Goal: Communication & Community: Answer question/provide support

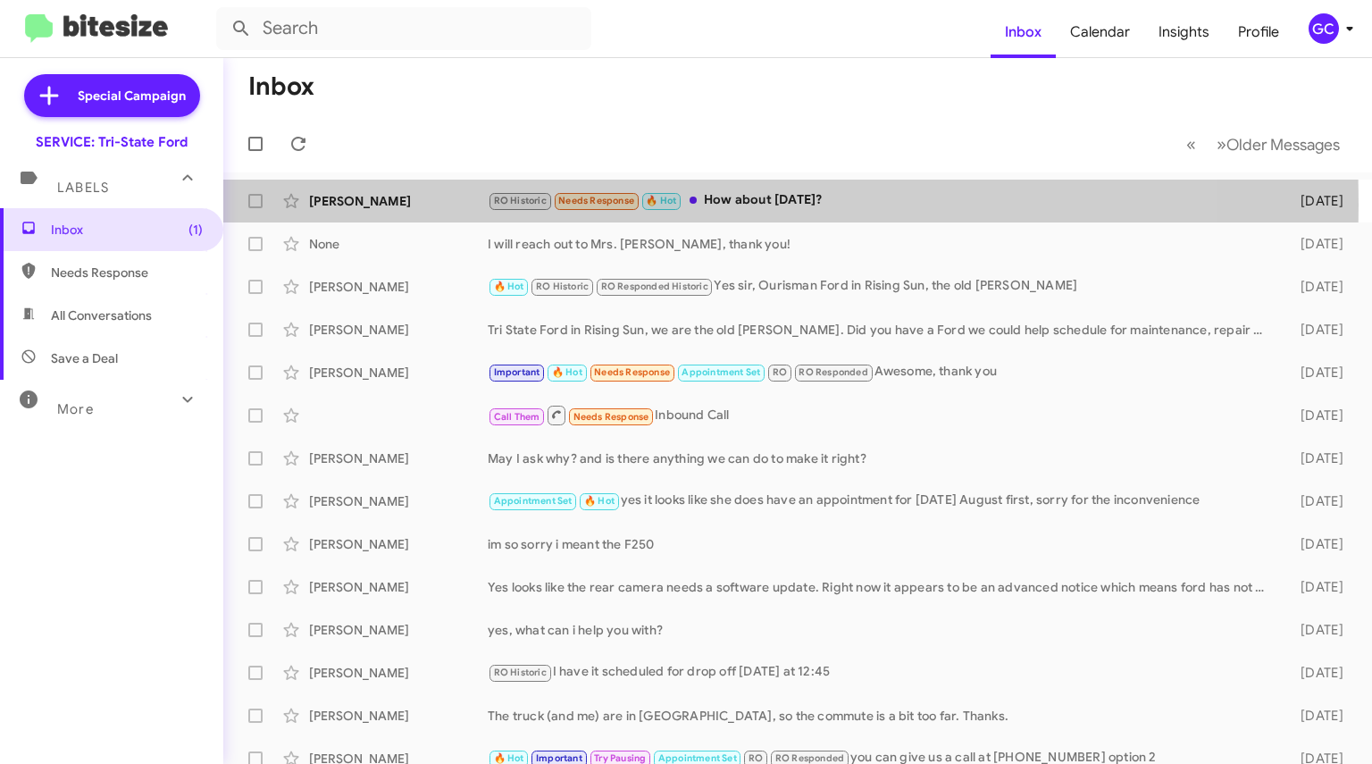
click at [380, 204] on div "[PERSON_NAME]" at bounding box center [398, 201] width 179 height 18
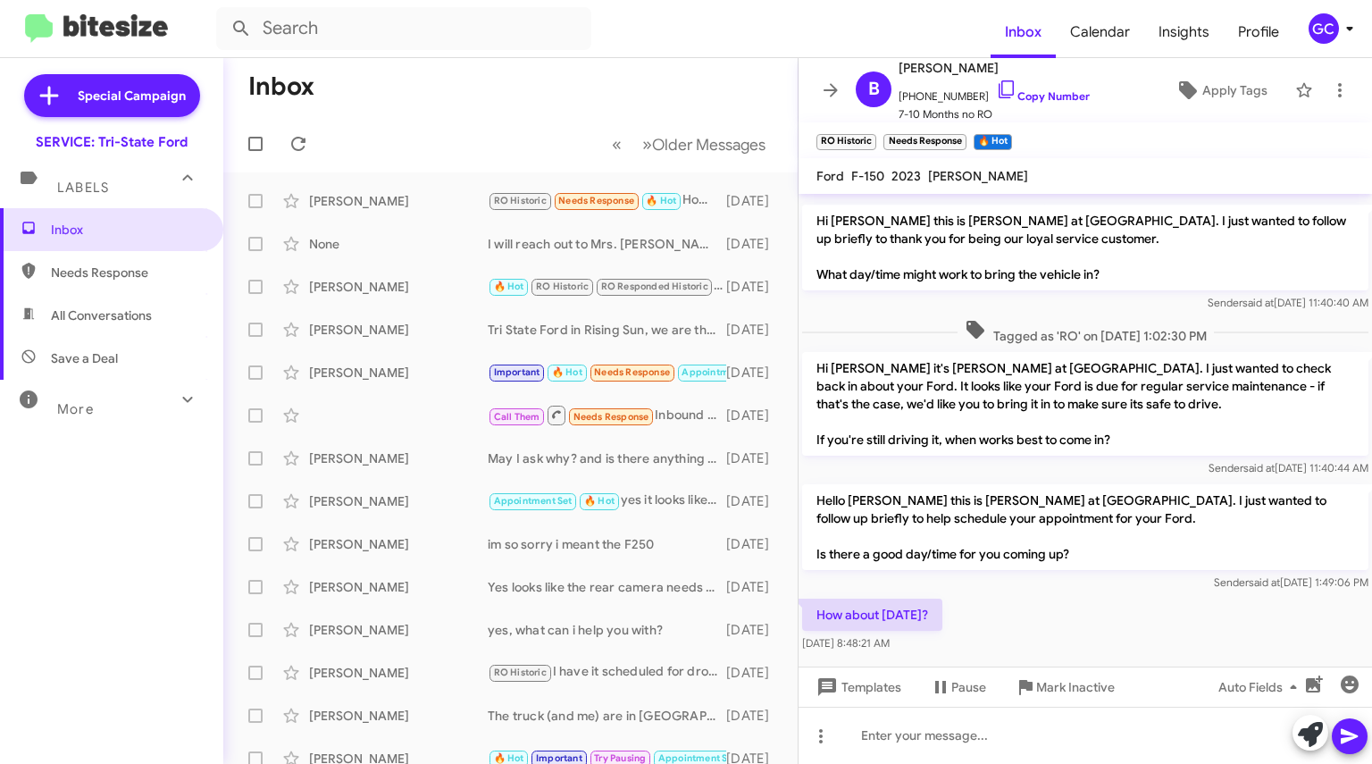
scroll to position [123, 0]
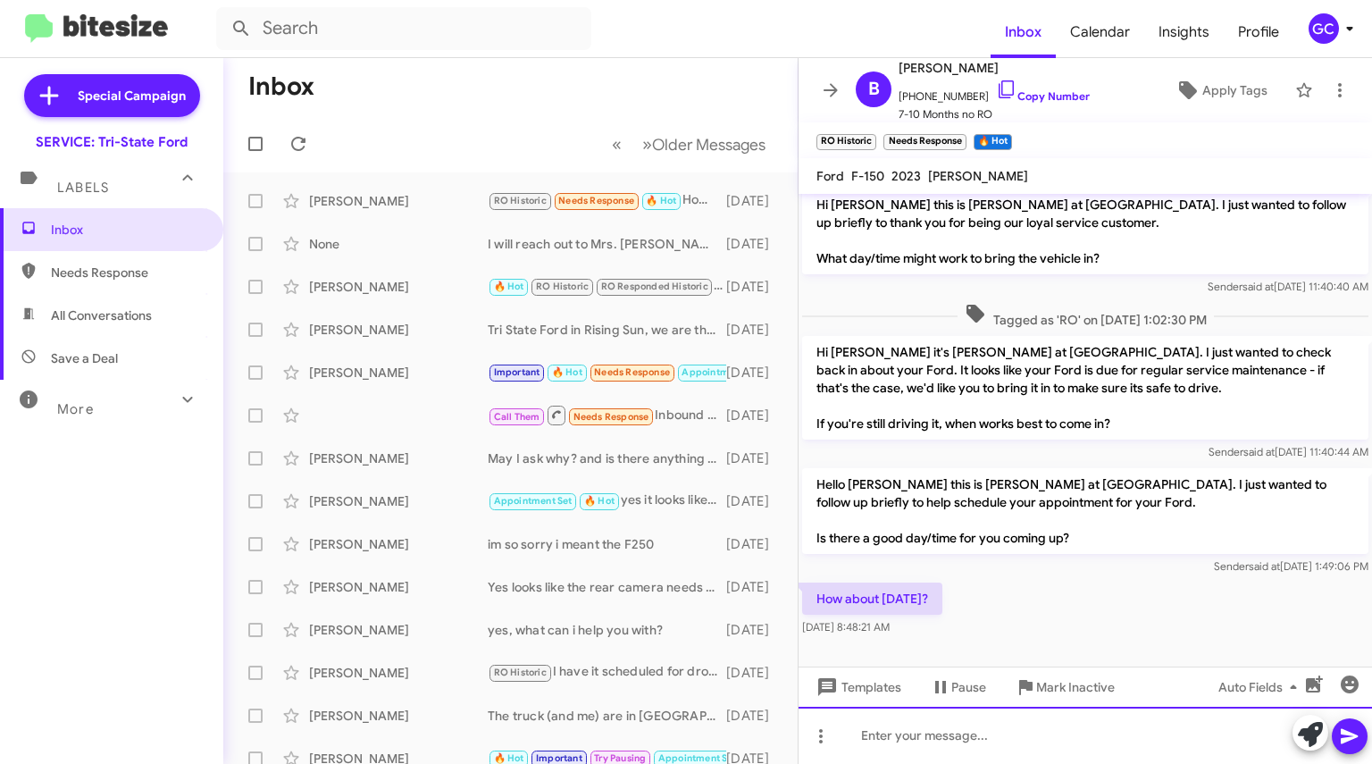
click at [911, 736] on div at bounding box center [1084, 734] width 573 height 57
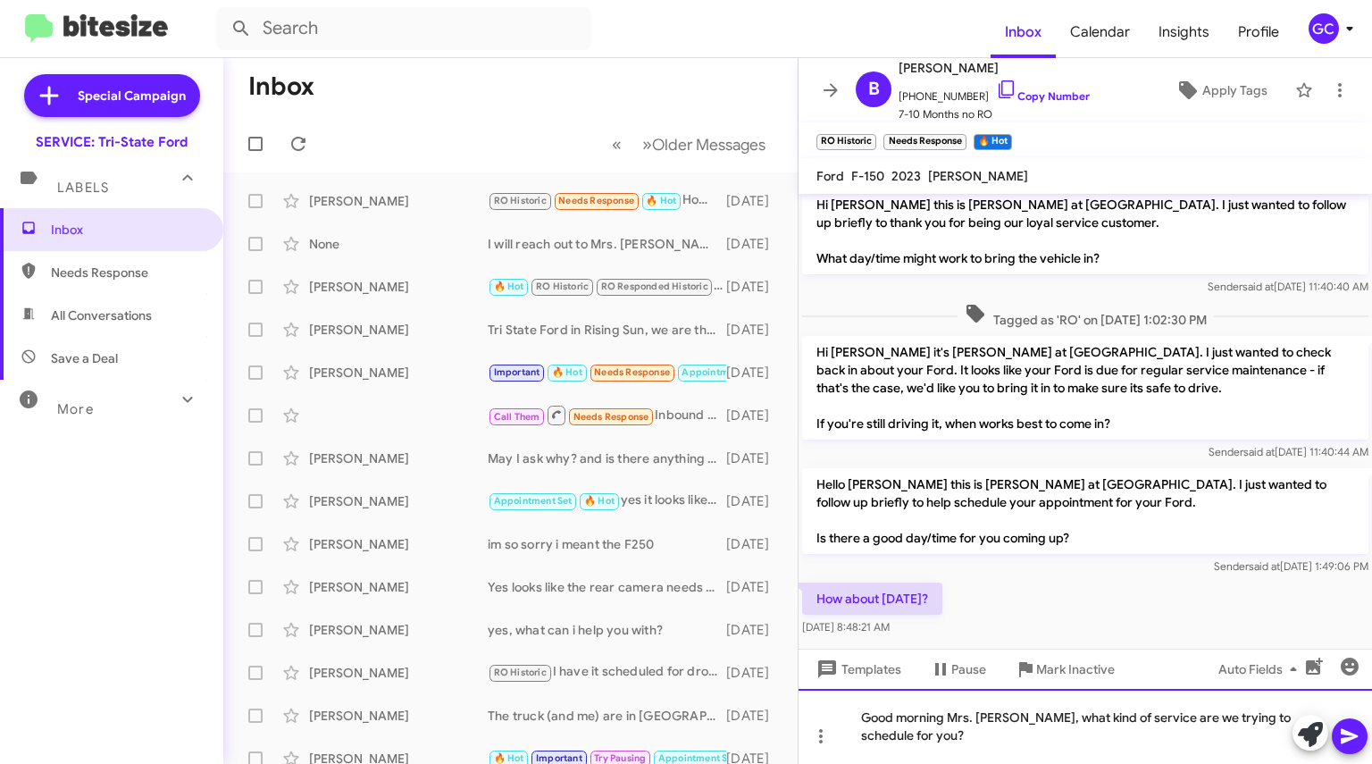
click at [1029, 738] on div "Good morning Mrs. [PERSON_NAME], what kind of service are we trying to schedule…" at bounding box center [1084, 725] width 573 height 75
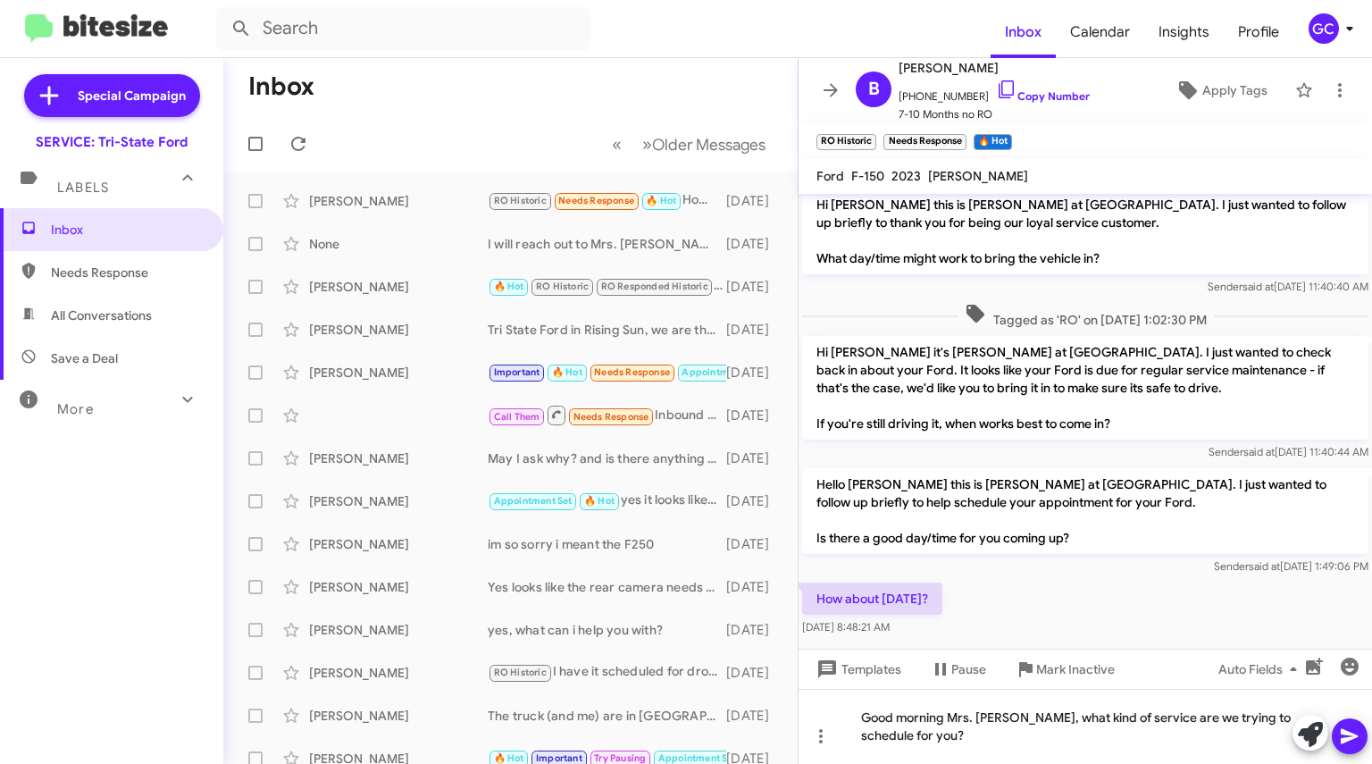
click at [996, 91] on icon at bounding box center [1006, 89] width 21 height 21
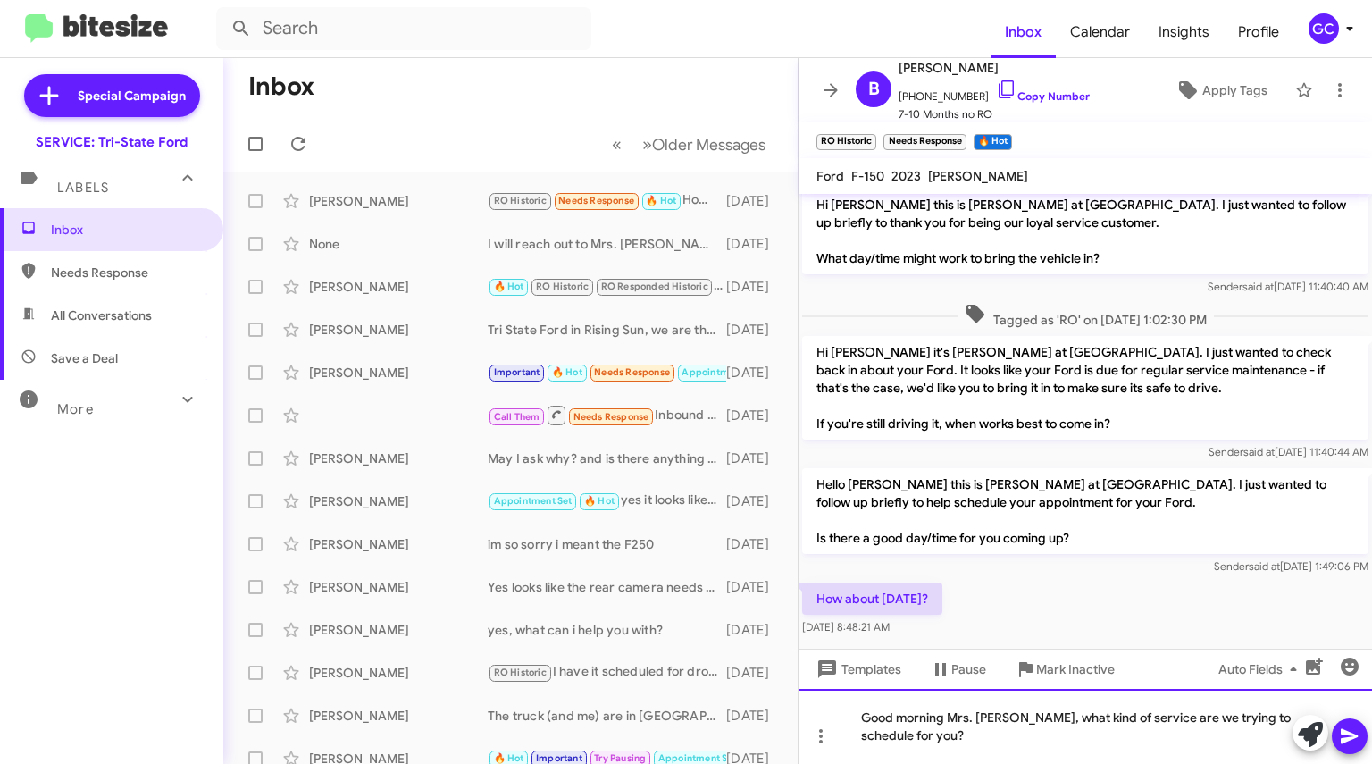
click at [1018, 743] on div "Good morning Mrs. [PERSON_NAME], what kind of service are we trying to schedule…" at bounding box center [1084, 725] width 573 height 75
click at [1151, 739] on div "Good morning Mrs. [PERSON_NAME], what kind of service are we trying to schedule…" at bounding box center [1084, 725] width 573 height 75
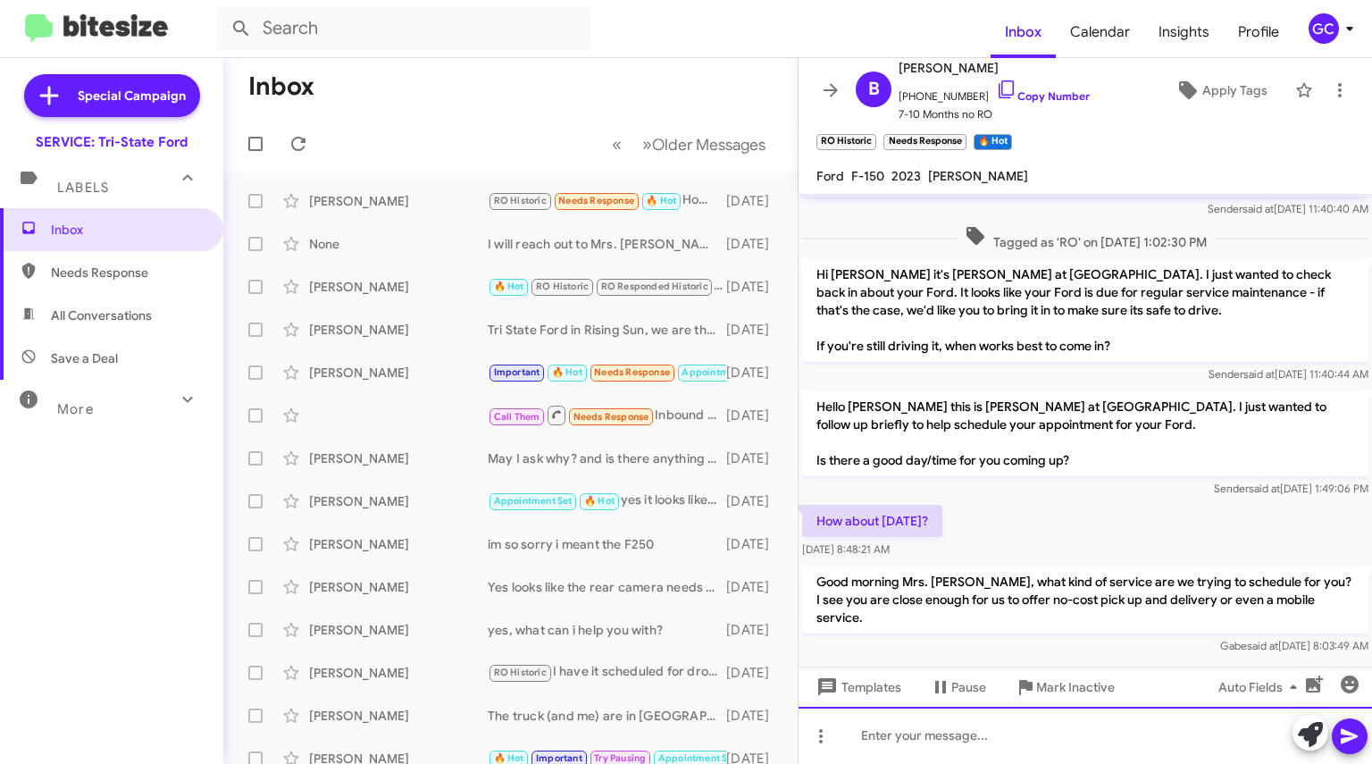
scroll to position [206, 0]
